Goal: Information Seeking & Learning: Check status

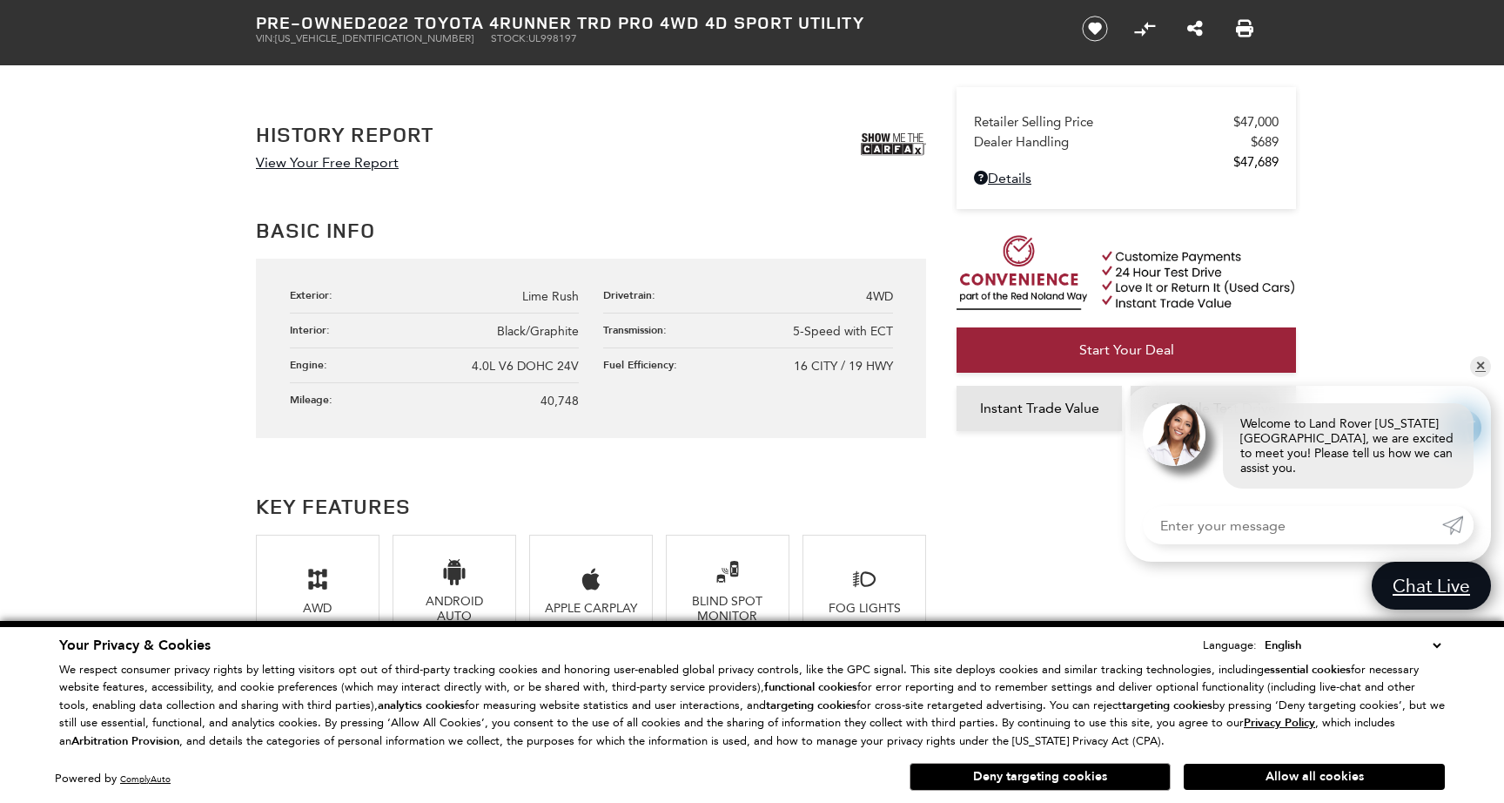
scroll to position [925, 0]
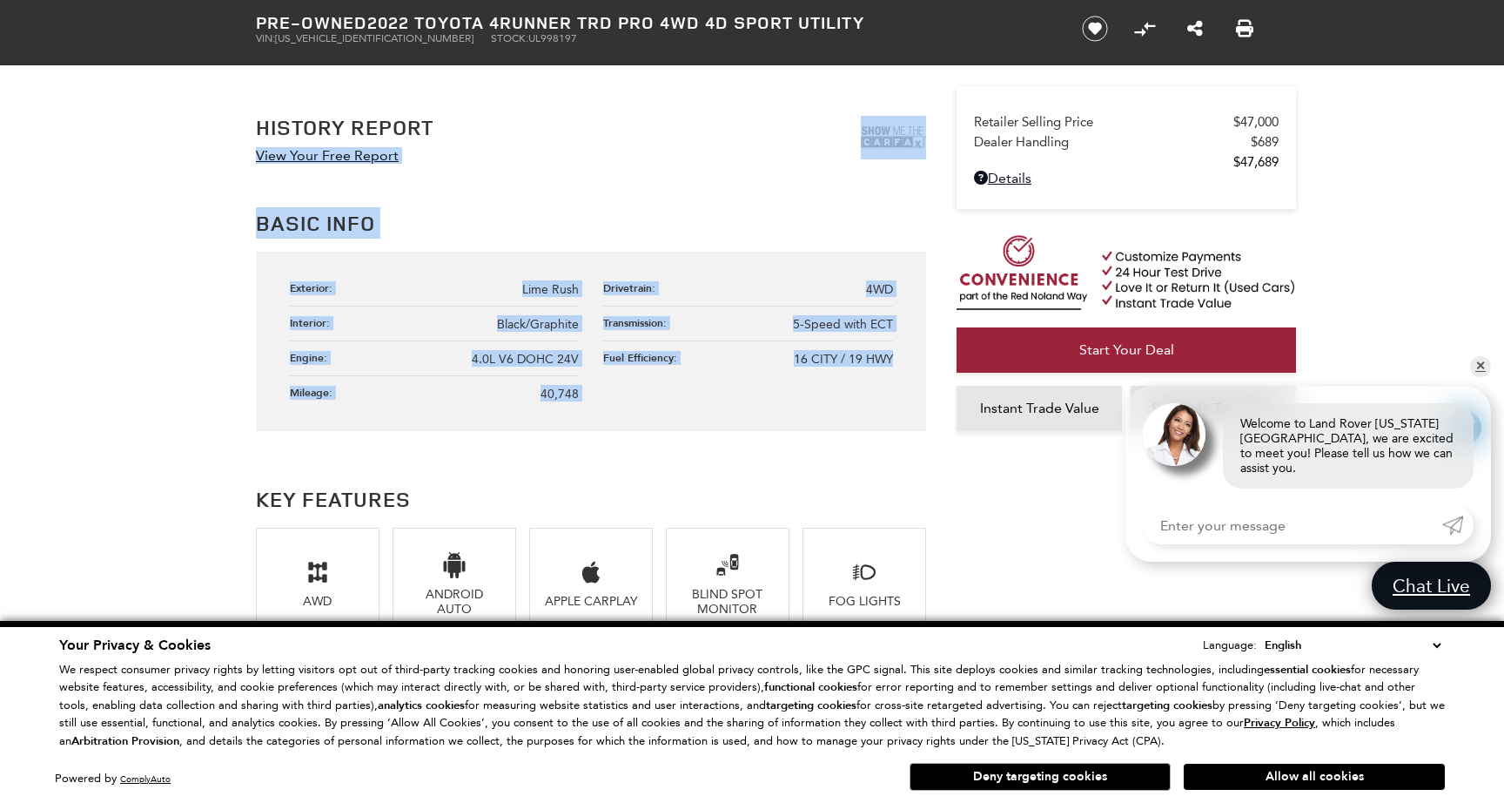
drag, startPoint x: 682, startPoint y: 454, endPoint x: 219, endPoint y: 138, distance: 559.9
drag, startPoint x: 218, startPoint y: 118, endPoint x: 832, endPoint y: 392, distance: 673.0
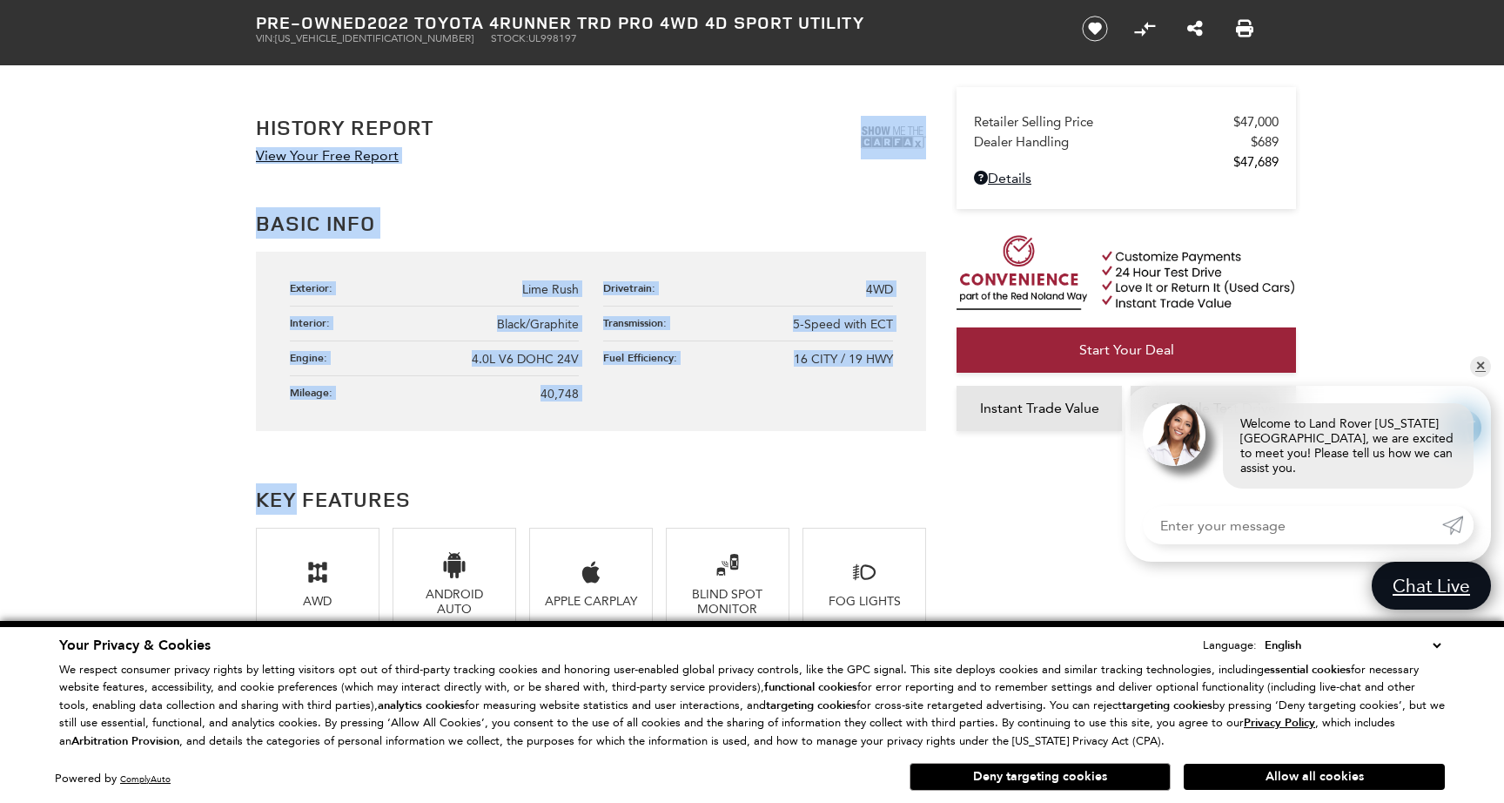
drag, startPoint x: 792, startPoint y: 481, endPoint x: 163, endPoint y: 160, distance: 706.2
click at [704, 212] on h2 "Basic Info" at bounding box center [591, 222] width 670 height 31
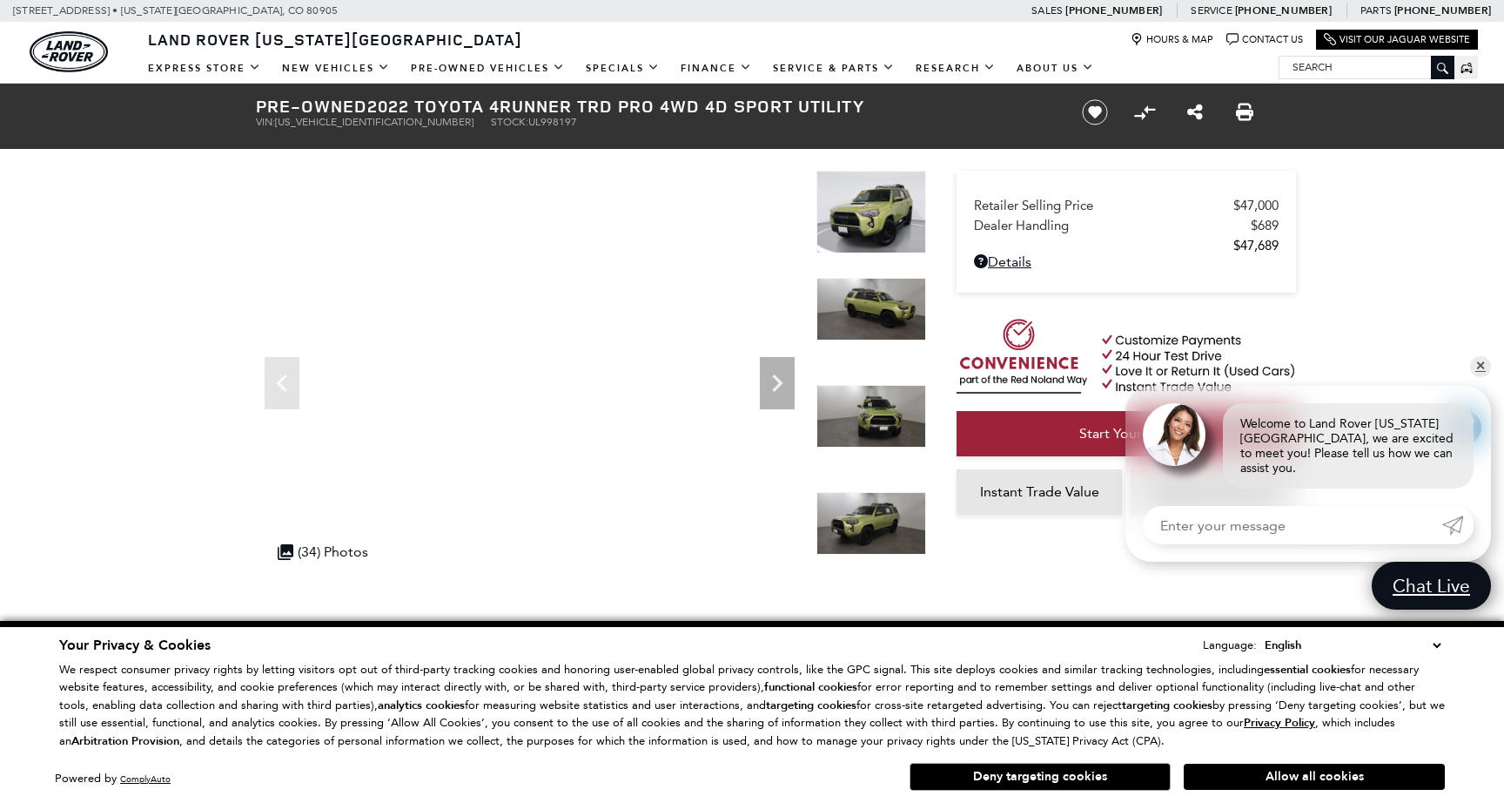
scroll to position [24, 0]
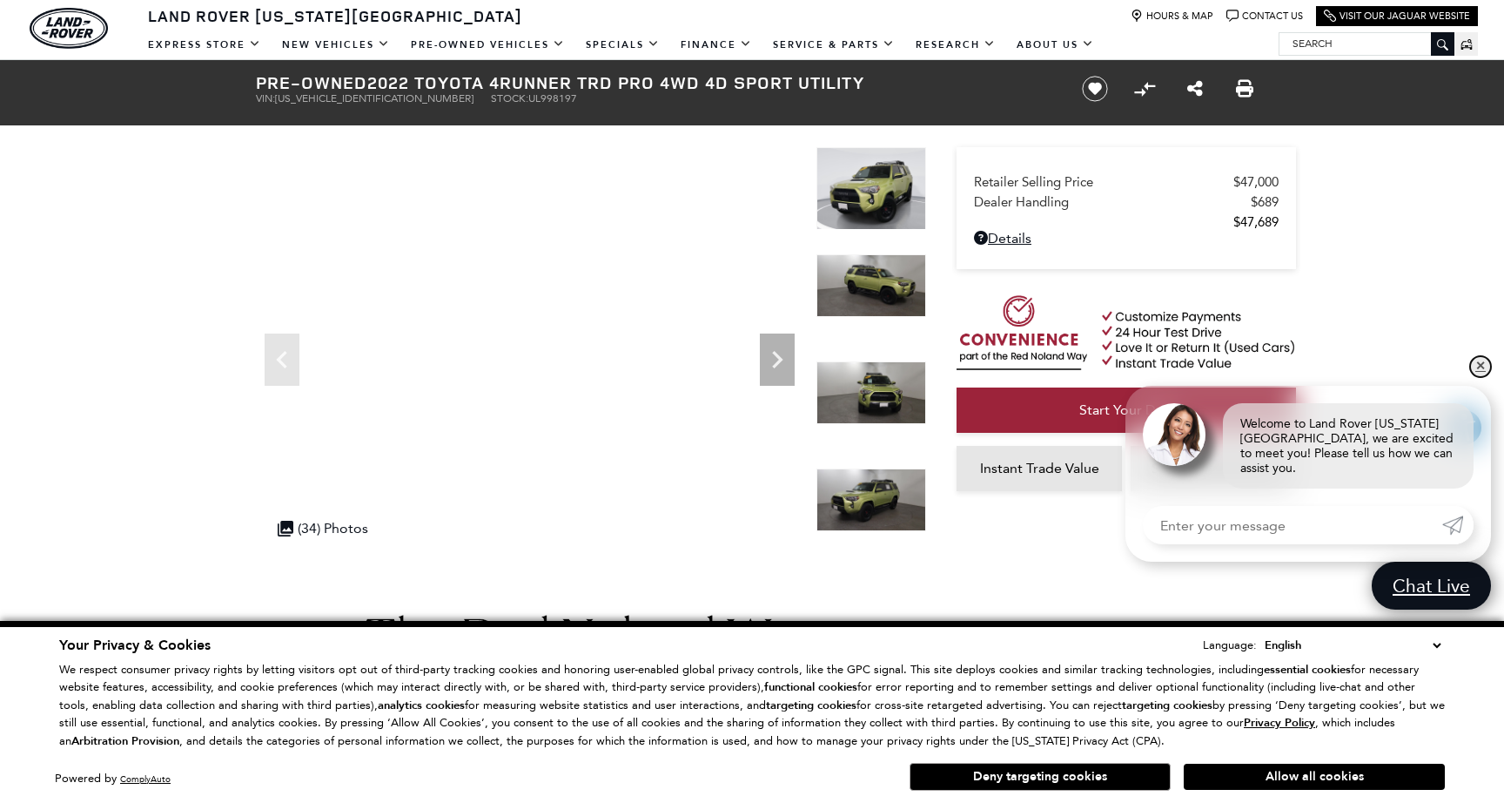
click at [1480, 377] on link "✕" at bounding box center [1480, 366] width 21 height 21
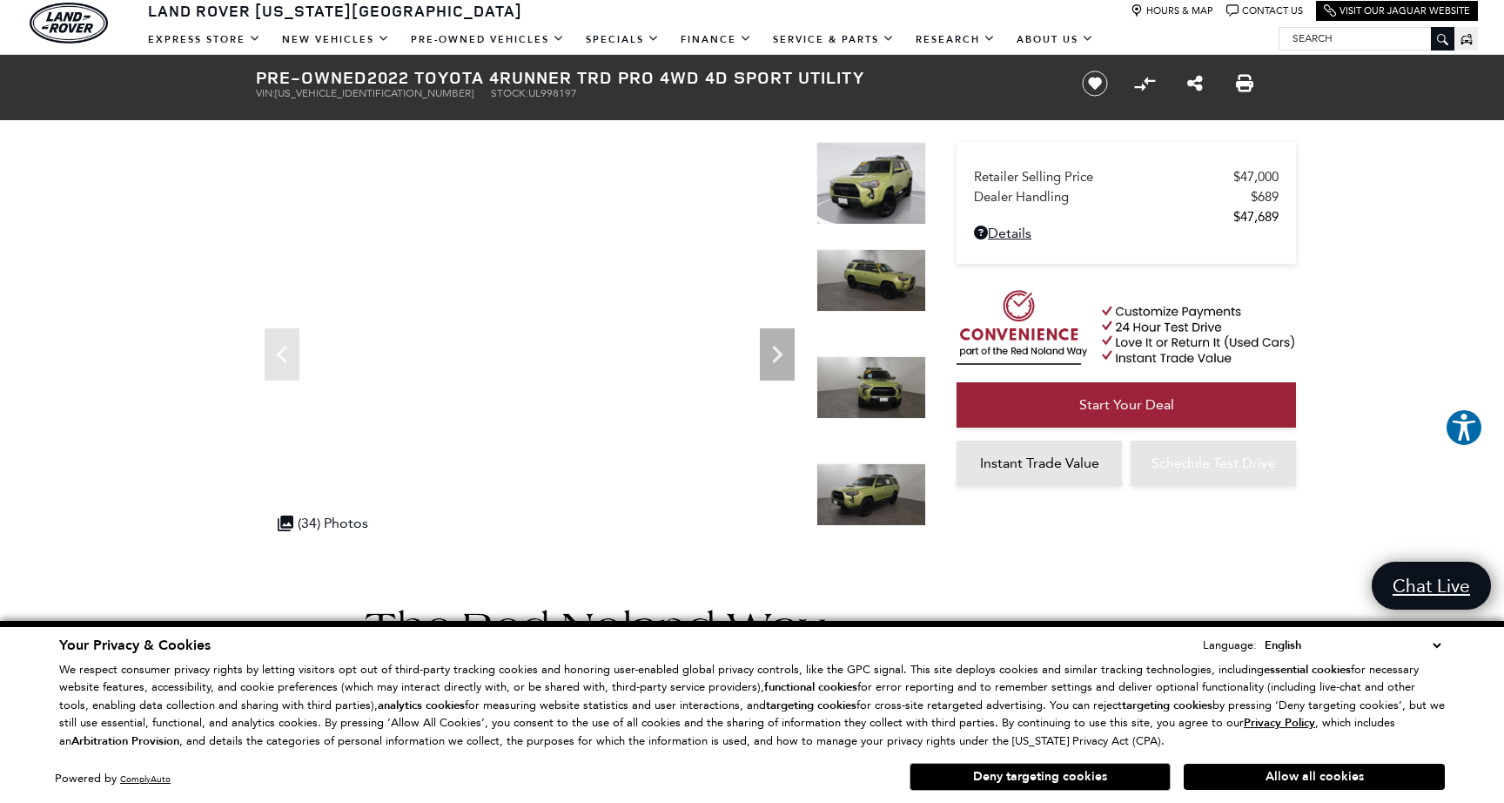
scroll to position [0, 0]
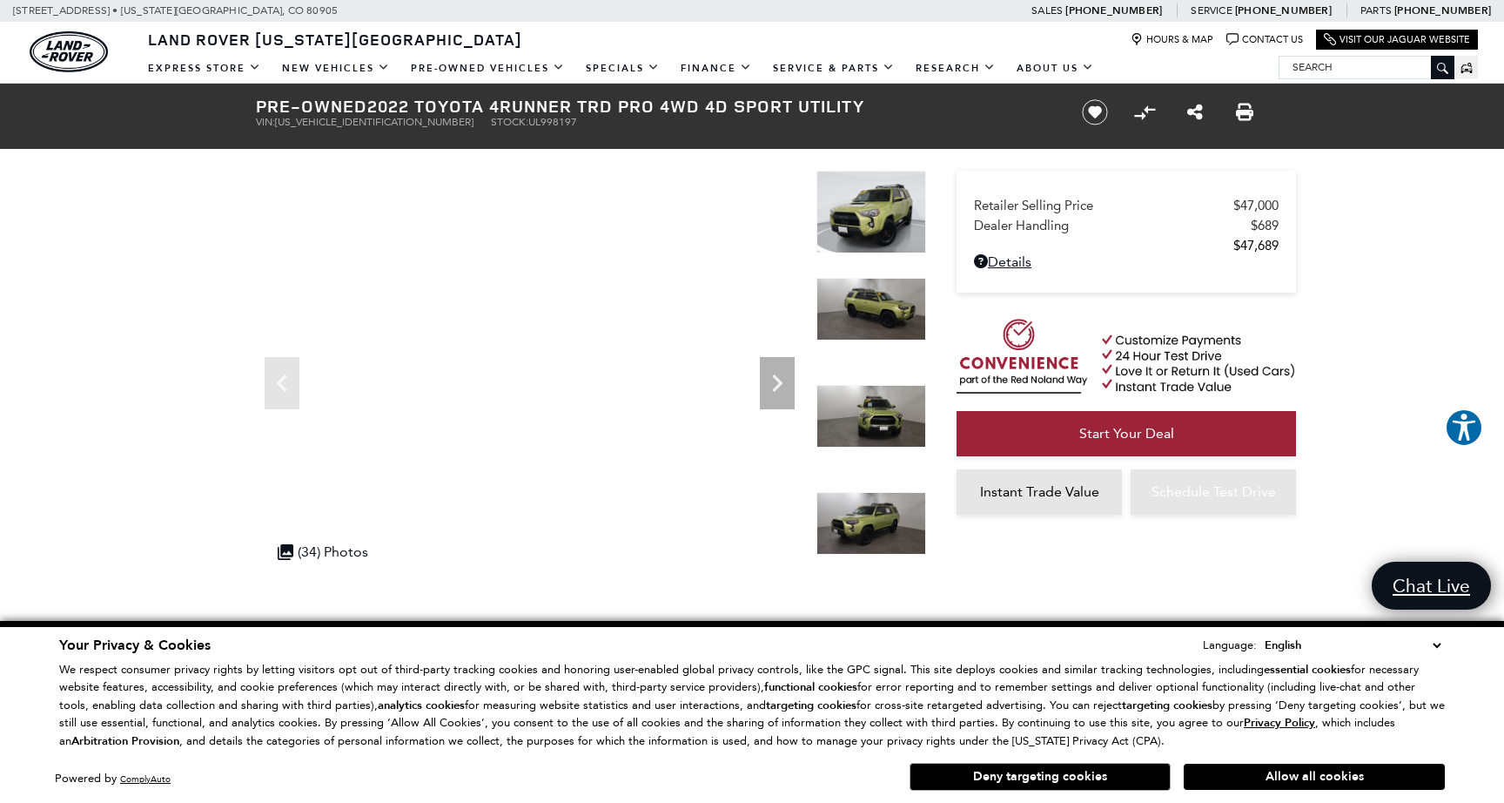
click at [882, 498] on img at bounding box center [872, 523] width 110 height 63
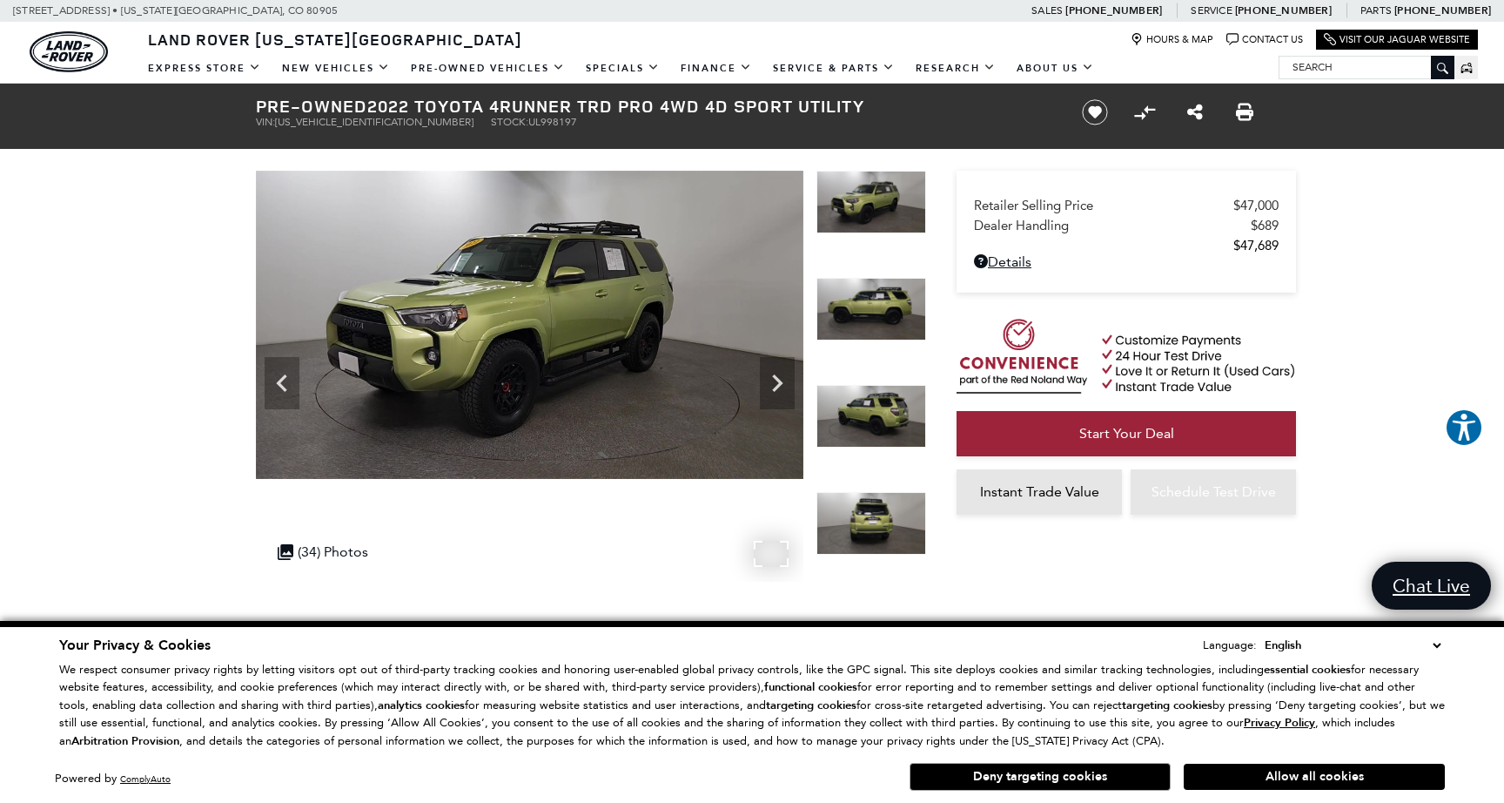
click at [664, 390] on img at bounding box center [530, 325] width 548 height 308
